Goal: Task Accomplishment & Management: Manage account settings

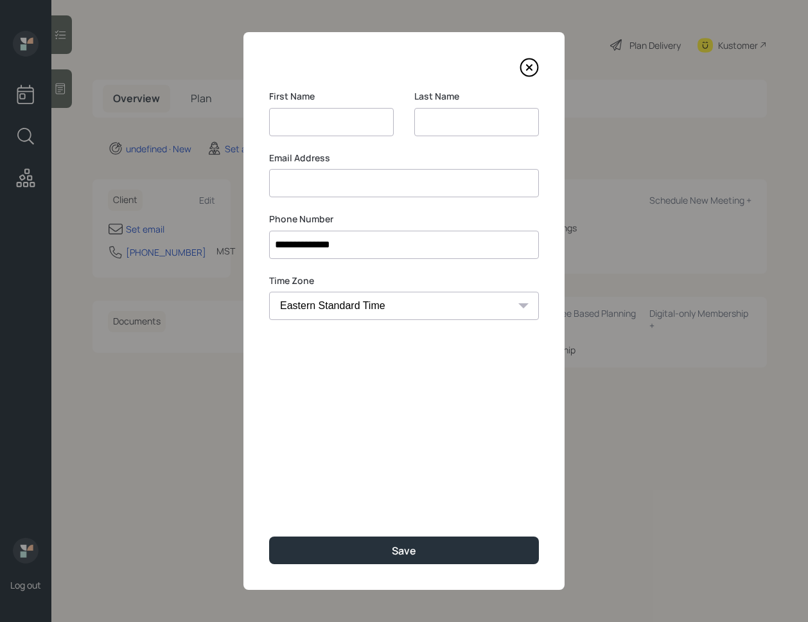
select select "America/[GEOGRAPHIC_DATA]"
click at [322, 123] on input at bounding box center [331, 122] width 125 height 28
type input "[PERSON_NAME]"
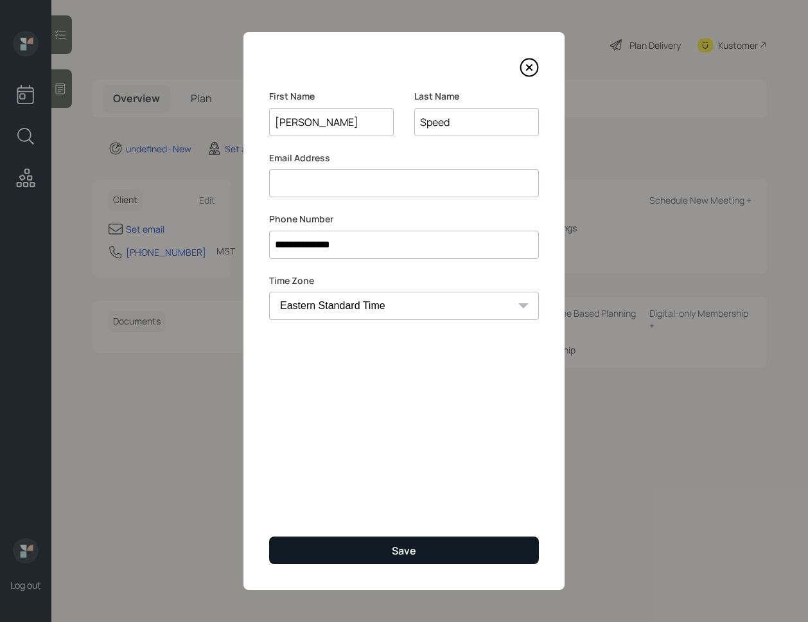
type input "Speed"
click at [382, 554] on button "Save" at bounding box center [404, 550] width 270 height 28
